Goal: Check status: Check status

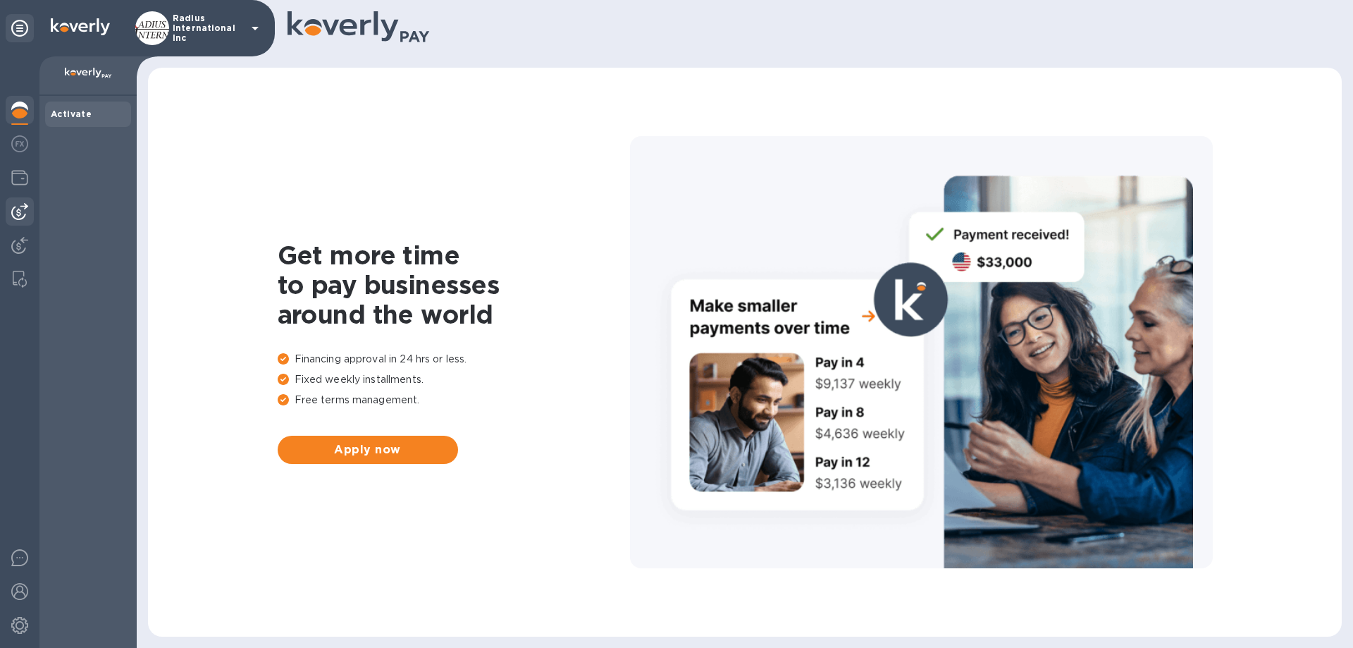
click at [23, 209] on img at bounding box center [19, 211] width 17 height 17
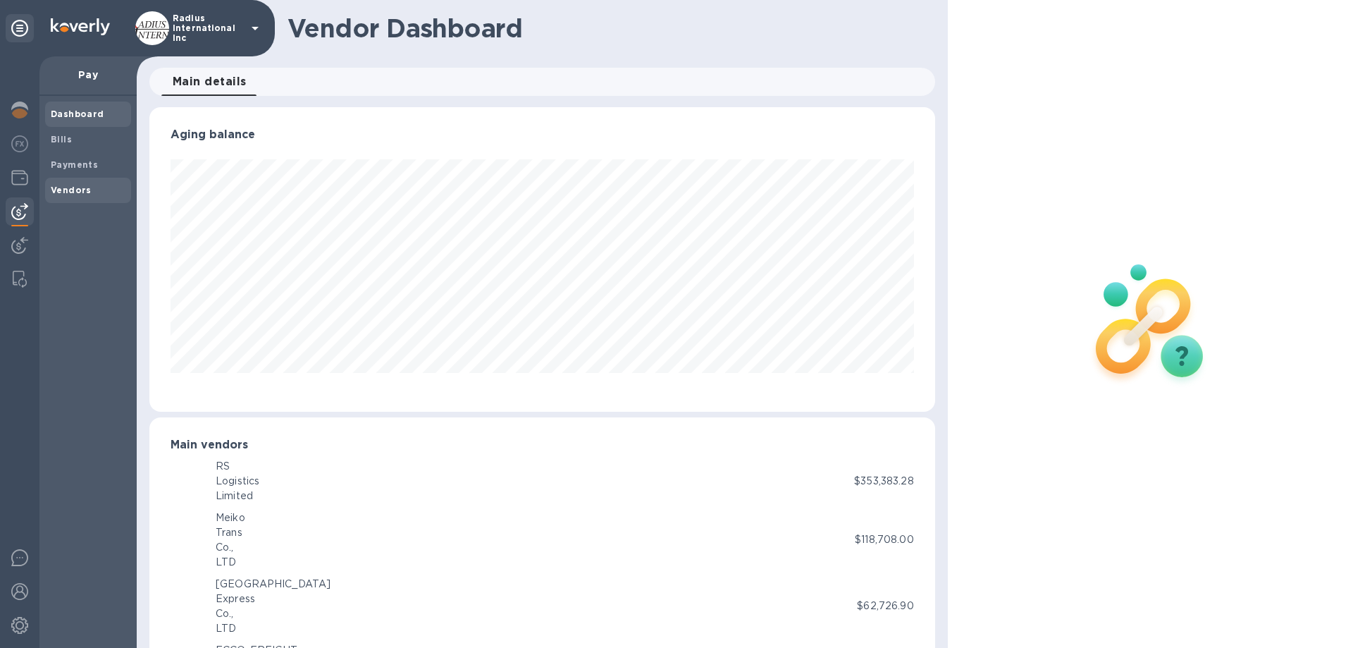
scroll to position [704501, 704025]
click at [87, 168] on b "Payments" at bounding box center [74, 164] width 47 height 11
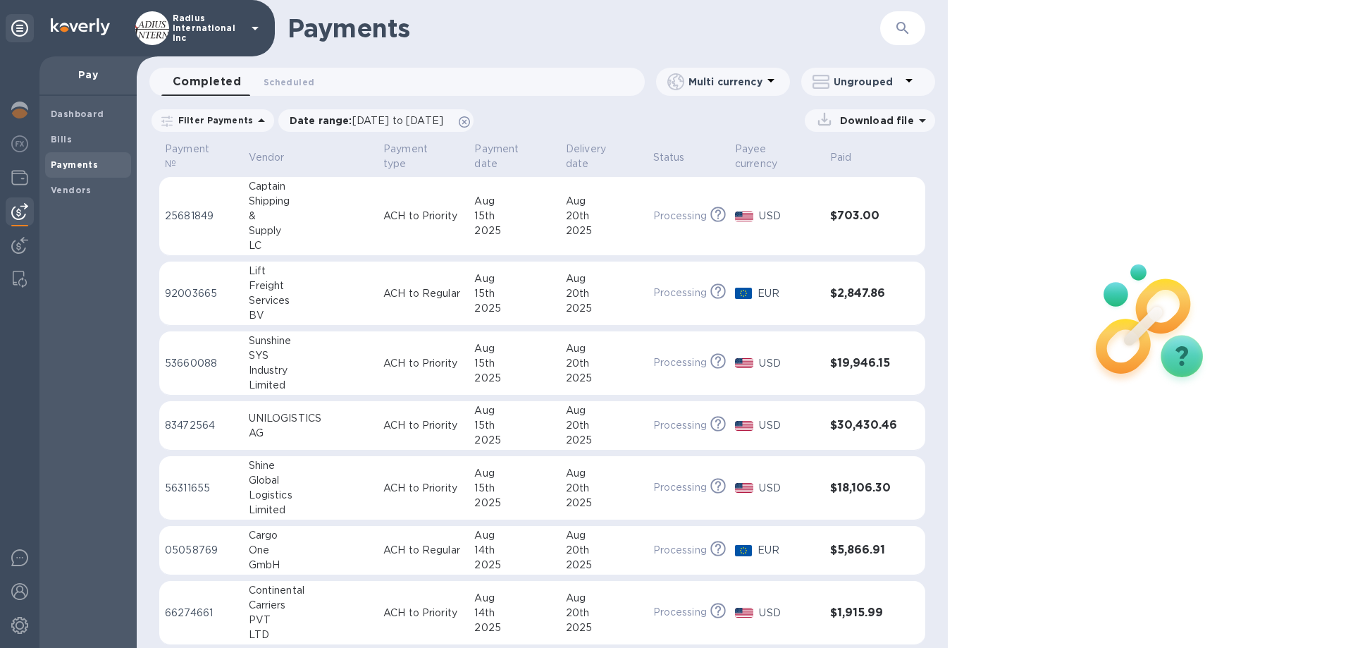
drag, startPoint x: 379, startPoint y: 539, endPoint x: 777, endPoint y: 500, distance: 400.2
click at [383, 543] on p "ACH to Regular" at bounding box center [423, 550] width 80 height 15
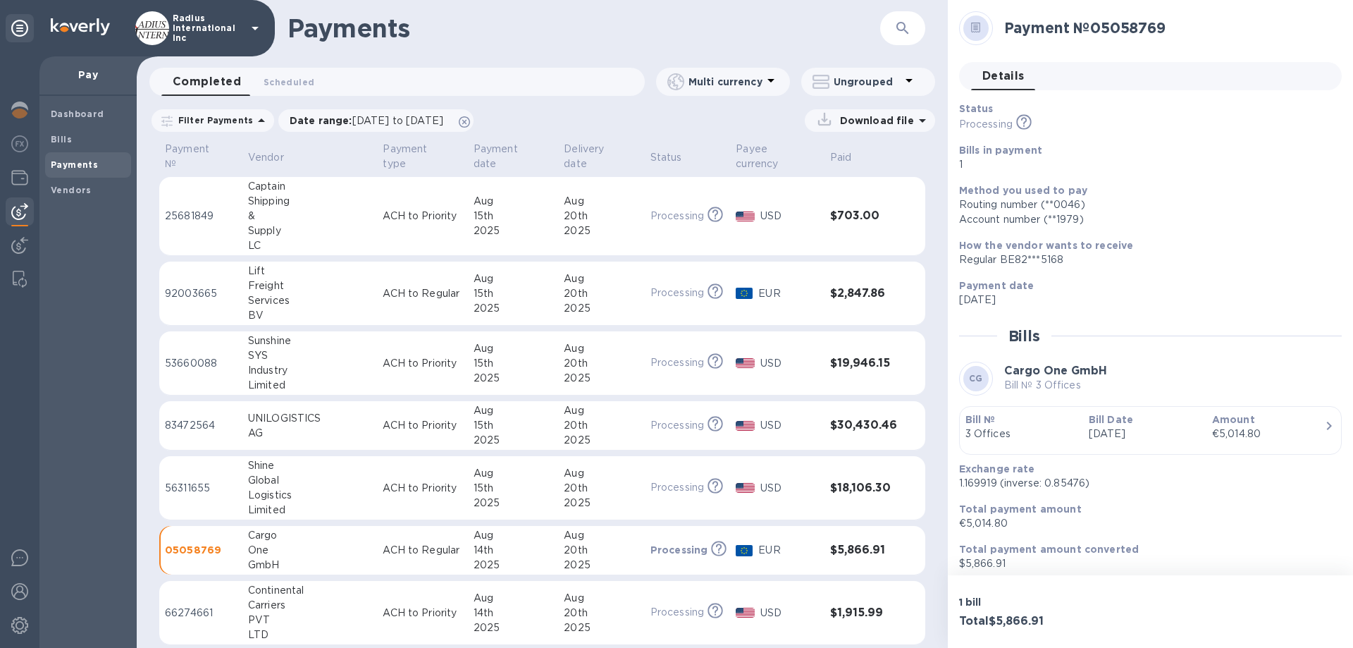
click at [1181, 432] on p "[DATE]" at bounding box center [1145, 433] width 112 height 15
